Goal: Find specific page/section: Find specific page/section

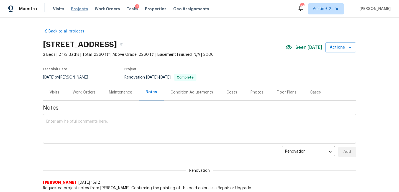
click at [82, 9] on span "Projects" at bounding box center [79, 9] width 17 height 6
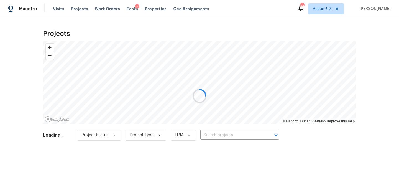
click at [210, 134] on div at bounding box center [199, 96] width 399 height 192
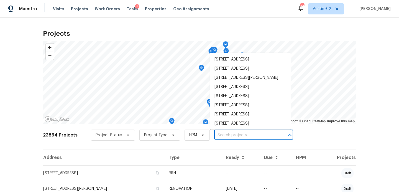
click at [214, 134] on input "text" at bounding box center [245, 135] width 63 height 9
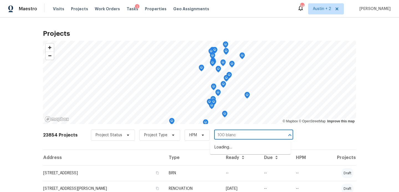
type input "100 [PERSON_NAME]"
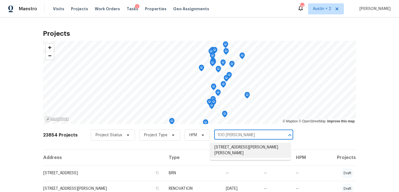
click at [212, 149] on li "[STREET_ADDRESS][PERSON_NAME][PERSON_NAME]" at bounding box center [250, 150] width 81 height 15
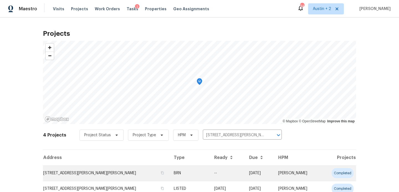
scroll to position [53, 0]
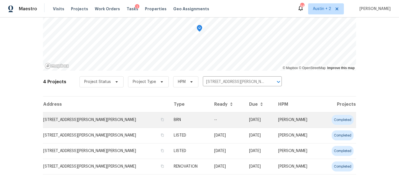
click at [68, 121] on td "[STREET_ADDRESS][PERSON_NAME][PERSON_NAME]" at bounding box center [106, 119] width 126 height 15
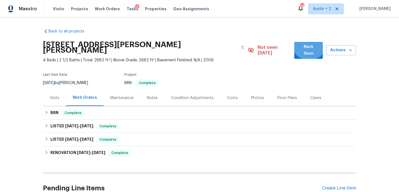
click at [309, 43] on button "Mark Seen" at bounding box center [308, 50] width 29 height 17
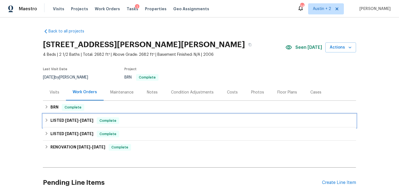
click at [123, 121] on div "LISTED 7/2/25 - 7/8/25 Complete" at bounding box center [199, 120] width 309 height 7
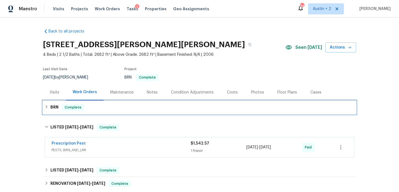
click at [123, 110] on div "BRN Complete" at bounding box center [199, 106] width 313 height 13
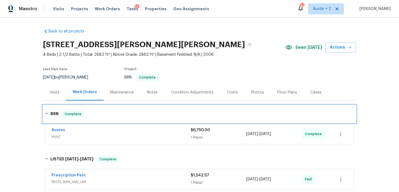
scroll to position [70, 0]
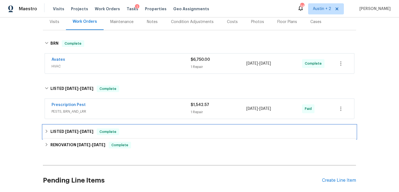
click at [124, 130] on div "LISTED 5/8/25 - 5/9/25 Complete" at bounding box center [199, 131] width 309 height 7
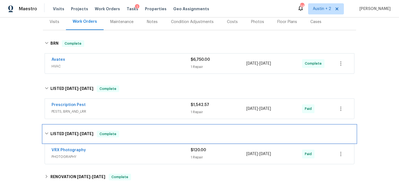
scroll to position [147, 0]
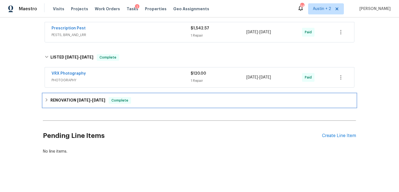
click at [156, 101] on div "RENOVATION 4/17/25 - 4/30/25 Complete" at bounding box center [199, 100] width 309 height 7
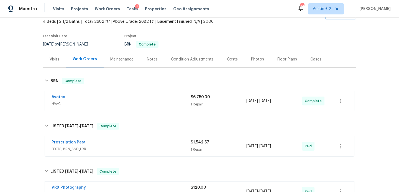
scroll to position [32, 0]
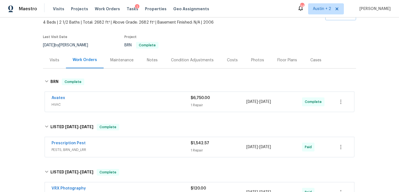
click at [54, 60] on div "Visits" at bounding box center [55, 60] width 10 height 6
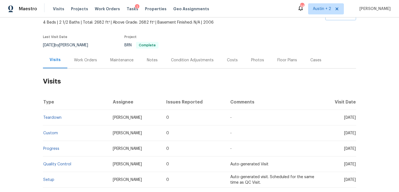
click at [87, 61] on div "Work Orders" at bounding box center [85, 60] width 23 height 6
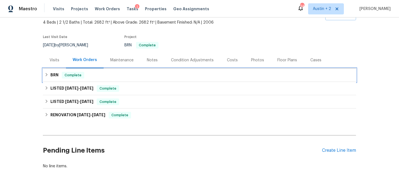
click at [93, 77] on div "BRN Complete" at bounding box center [199, 75] width 309 height 7
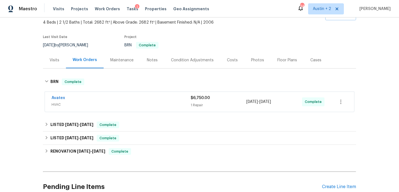
click at [129, 102] on span "HVAC" at bounding box center [120, 105] width 139 height 6
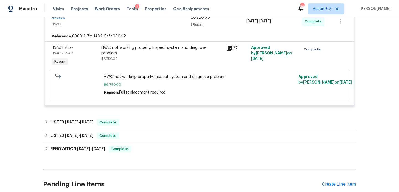
scroll to position [117, 0]
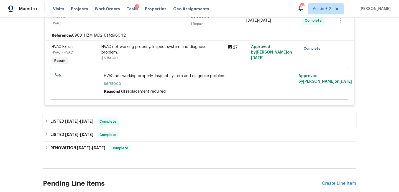
click at [136, 123] on div "LISTED 7/2/25 - 7/8/25 Complete" at bounding box center [199, 121] width 309 height 7
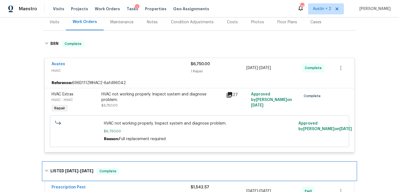
scroll to position [41, 0]
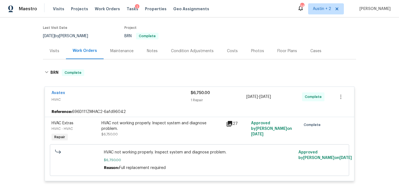
click at [151, 52] on div "Notes" at bounding box center [152, 51] width 11 height 6
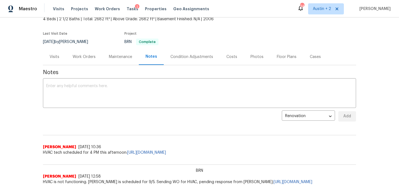
scroll to position [35, 0]
click at [122, 91] on textarea at bounding box center [199, 94] width 306 height 19
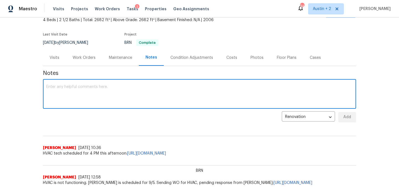
click at [83, 58] on div "Work Orders" at bounding box center [84, 58] width 23 height 6
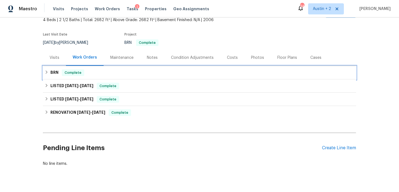
click at [82, 74] on span "Complete" at bounding box center [72, 73] width 21 height 6
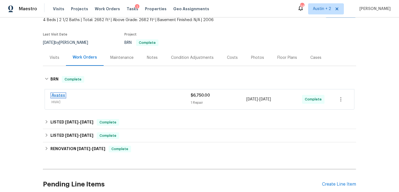
click at [53, 96] on link "Avatex" at bounding box center [58, 95] width 14 height 4
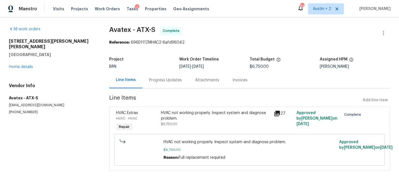
click at [153, 80] on div "Progress Updates" at bounding box center [165, 80] width 33 height 6
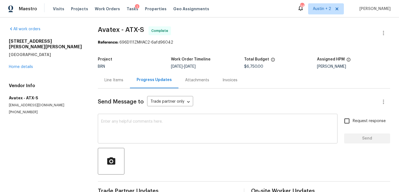
scroll to position [41, 0]
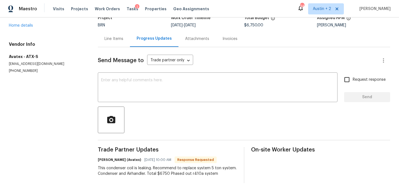
click at [111, 38] on div "Line Items" at bounding box center [113, 39] width 19 height 6
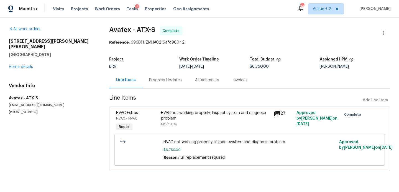
click at [161, 79] on div "Progress Updates" at bounding box center [165, 80] width 33 height 6
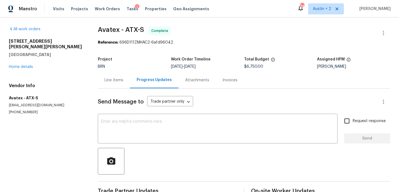
click at [121, 81] on div "Line Items" at bounding box center [113, 80] width 19 height 6
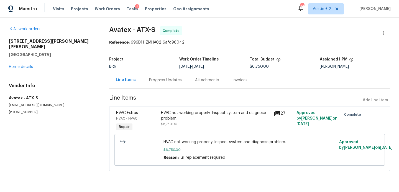
click at [163, 79] on div "Progress Updates" at bounding box center [165, 80] width 33 height 6
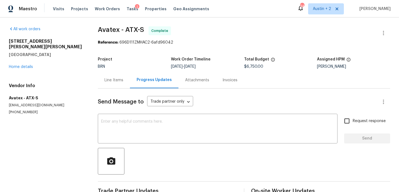
click at [119, 78] on div "Line Items" at bounding box center [113, 80] width 19 height 6
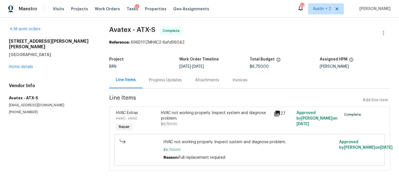
click at [166, 81] on div "Progress Updates" at bounding box center [165, 80] width 33 height 6
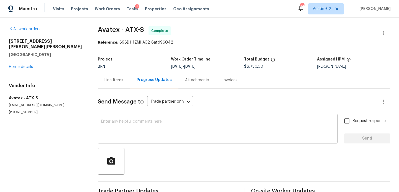
click at [16, 63] on div "100 Blanco Woods Blvd Elgin, TX 78621 Home details" at bounding box center [47, 53] width 76 height 31
click at [18, 65] on link "Home details" at bounding box center [21, 67] width 24 height 4
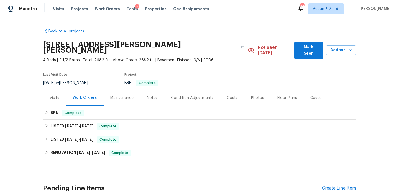
click at [301, 49] on span "Mark Seen" at bounding box center [308, 50] width 20 height 14
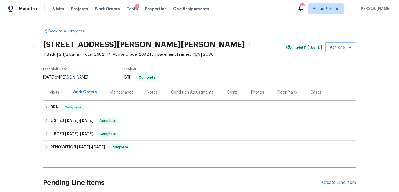
click at [143, 108] on div "BRN Complete" at bounding box center [199, 107] width 309 height 7
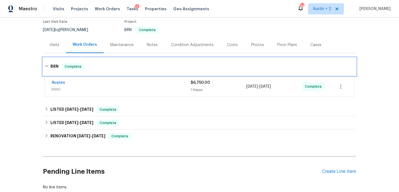
scroll to position [48, 0]
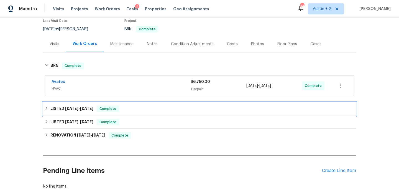
click at [141, 110] on div "LISTED 7/2/25 - 7/8/25 Complete" at bounding box center [199, 108] width 309 height 7
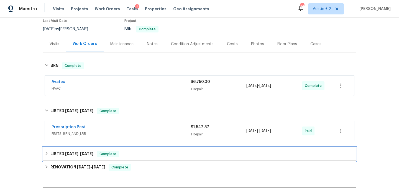
click at [144, 147] on div "LISTED 5/8/25 - 5/9/25 Complete" at bounding box center [199, 153] width 313 height 13
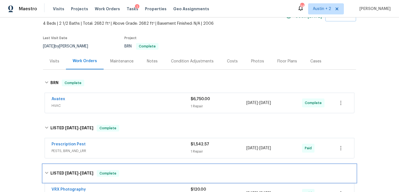
scroll to position [0, 0]
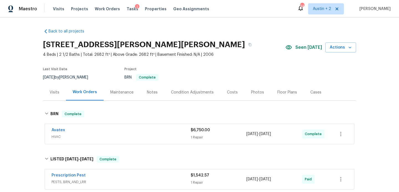
click at [147, 92] on div "Notes" at bounding box center [152, 92] width 11 height 6
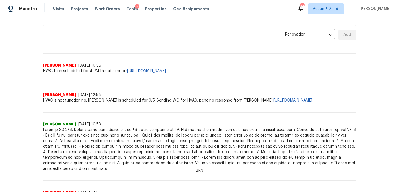
scroll to position [151, 0]
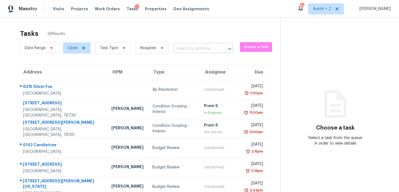
click at [189, 49] on input "text" at bounding box center [195, 48] width 44 height 9
type input "[PERSON_NAME]"
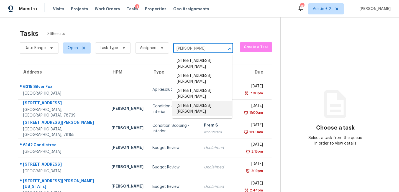
click at [205, 116] on li "[STREET_ADDRESS][PERSON_NAME]" at bounding box center [202, 108] width 60 height 15
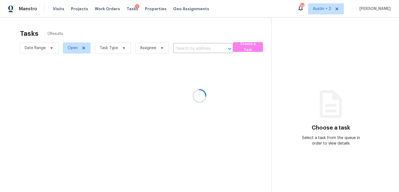
type input "[STREET_ADDRESS][PERSON_NAME]"
click at [77, 9] on span "Projects" at bounding box center [79, 9] width 17 height 6
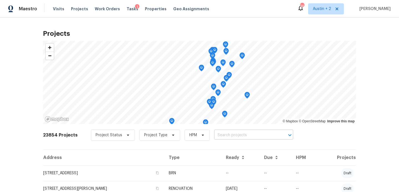
click at [215, 135] on input "text" at bounding box center [245, 135] width 63 height 9
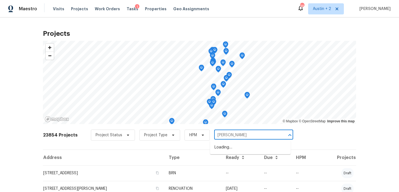
type input "[PERSON_NAME]"
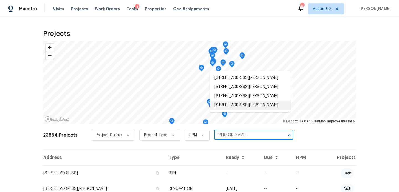
click at [244, 110] on li "[STREET_ADDRESS][PERSON_NAME]" at bounding box center [250, 104] width 81 height 9
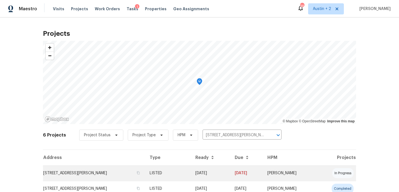
click at [88, 174] on td "[STREET_ADDRESS][PERSON_NAME]" at bounding box center [94, 172] width 102 height 15
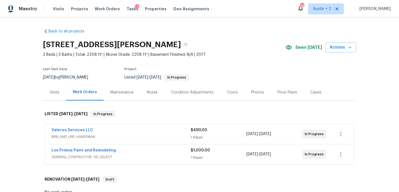
scroll to position [0, 0]
click at [187, 45] on icon "button" at bounding box center [185, 44] width 3 height 3
click at [78, 9] on span "Projects" at bounding box center [79, 9] width 17 height 6
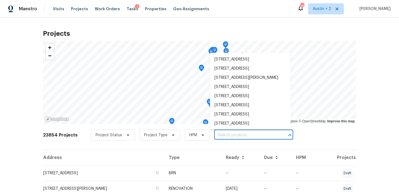
click at [223, 134] on input "text" at bounding box center [245, 135] width 63 height 9
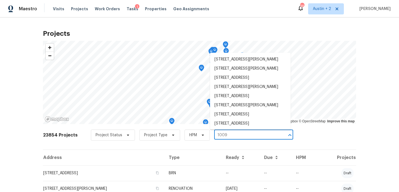
type input "1009 n"
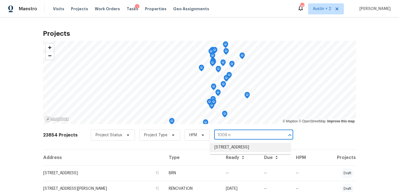
click at [235, 147] on li "[STREET_ADDRESS]" at bounding box center [250, 147] width 81 height 9
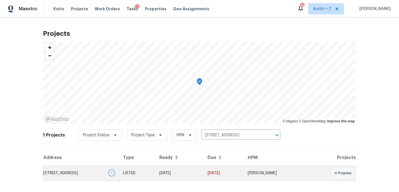
click at [113, 171] on icon "button" at bounding box center [111, 172] width 3 height 3
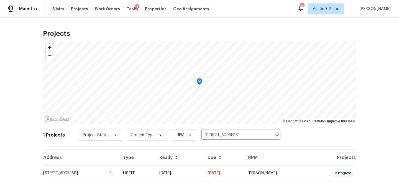
click at [78, 6] on div "Visits Projects Work Orders Tasks 1 Properties Geo Assignments" at bounding box center [134, 8] width 163 height 11
click at [78, 9] on span "Projects" at bounding box center [79, 9] width 17 height 6
click at [267, 134] on icon "Clear" at bounding box center [270, 135] width 6 height 6
click at [213, 136] on input "text" at bounding box center [232, 135] width 63 height 9
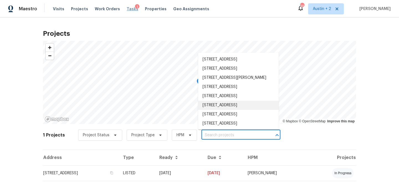
scroll to position [4, 0]
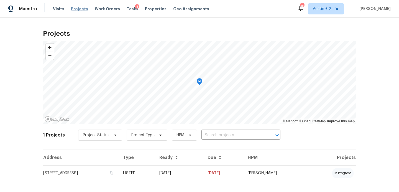
click at [74, 11] on span "Projects" at bounding box center [79, 9] width 17 height 6
click at [206, 138] on input "text" at bounding box center [232, 135] width 63 height 9
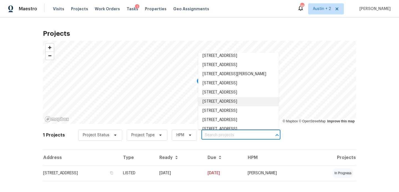
paste input "[STREET_ADDRESS]"
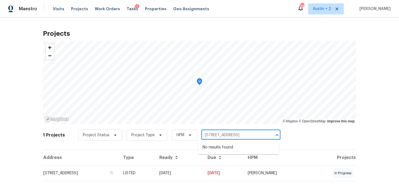
drag, startPoint x: 225, startPoint y: 135, endPoint x: 321, endPoint y: 156, distance: 98.6
click at [320, 157] on div "Projects © Mapbox © OpenStreetMap Improve this map 1 Projects Project Status Pr…" at bounding box center [199, 107] width 313 height 163
type input "1"
type input "wur"
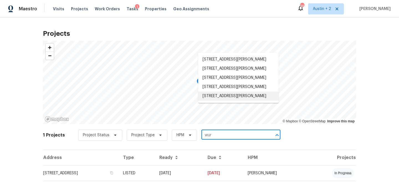
scroll to position [2, 0]
click at [236, 91] on li "[STREET_ADDRESS][PERSON_NAME]" at bounding box center [238, 86] width 81 height 9
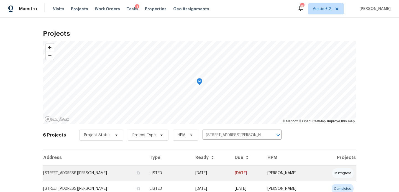
click at [77, 174] on td "[STREET_ADDRESS][PERSON_NAME]" at bounding box center [94, 172] width 102 height 15
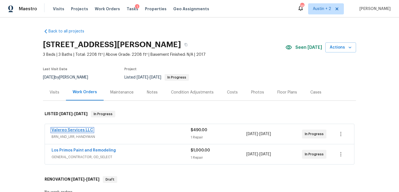
click at [76, 130] on link "Valereo Services LLC" at bounding box center [72, 130] width 42 height 4
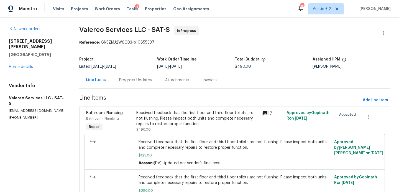
click at [141, 80] on div "Progress Updates" at bounding box center [135, 80] width 33 height 6
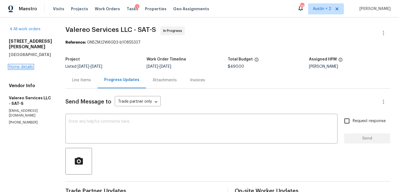
click at [29, 69] on link "Home details" at bounding box center [21, 67] width 24 height 4
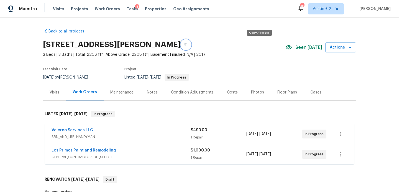
click at [191, 44] on button "button" at bounding box center [186, 45] width 10 height 10
